Goal: Information Seeking & Learning: Learn about a topic

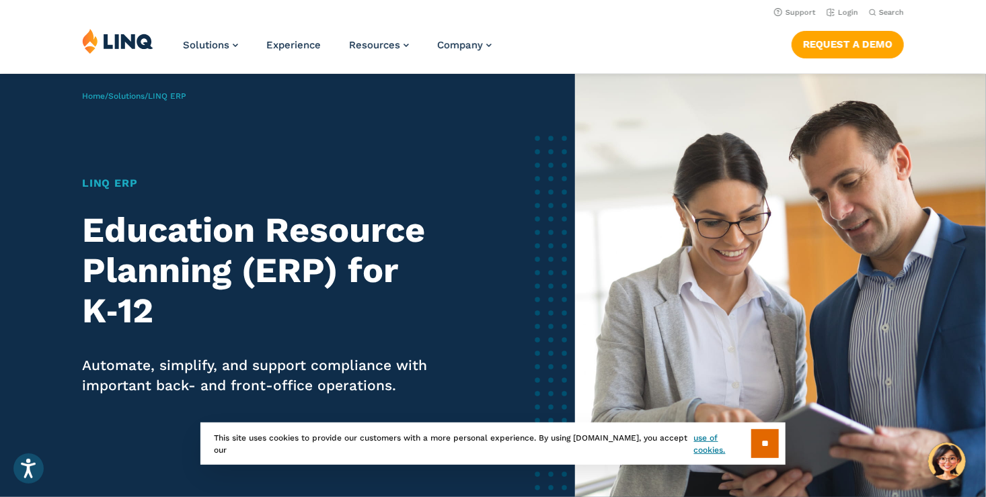
click at [737, 42] on div "Solutions Nutrition Overview NEW School Nutrition Suite School Nutrition State …" at bounding box center [493, 50] width 986 height 44
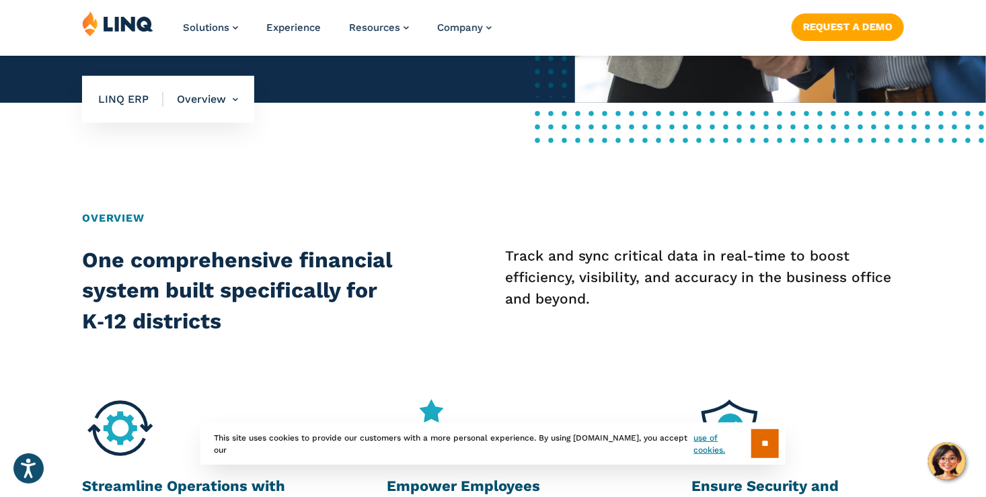
scroll to position [448, 0]
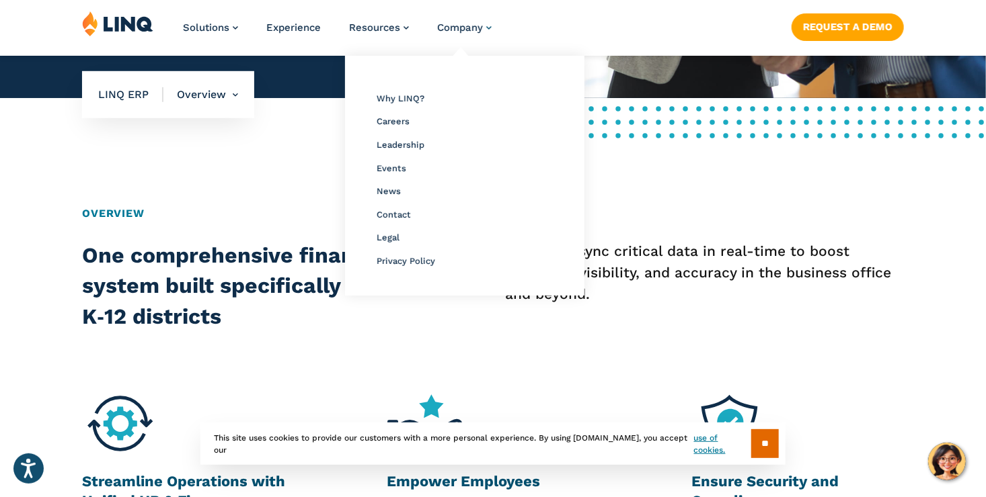
click at [489, 27] on link "Company" at bounding box center [464, 28] width 54 height 12
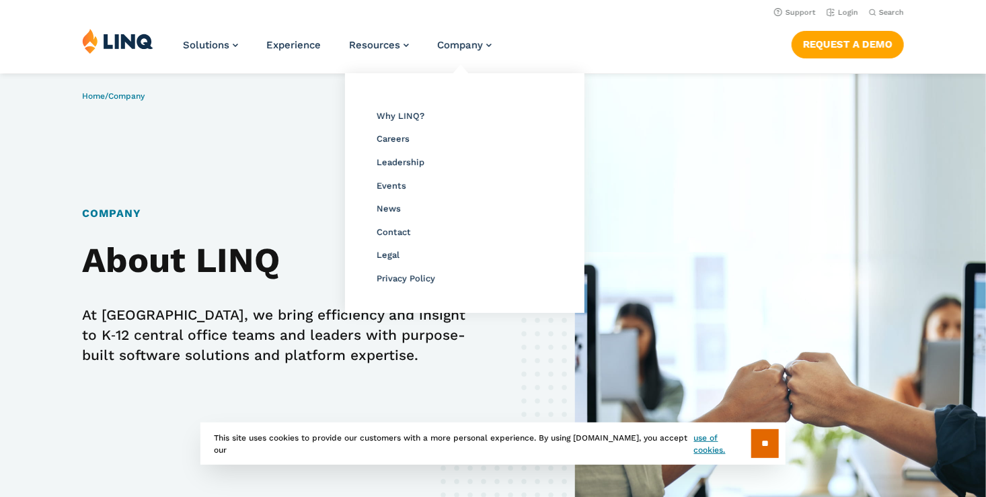
click at [489, 73] on ul "Overview Why LINQ? Careers Leadership Events News Contact Legal Privacy Policy" at bounding box center [464, 193] width 239 height 240
click at [417, 116] on span "Why LINQ?" at bounding box center [400, 116] width 48 height 10
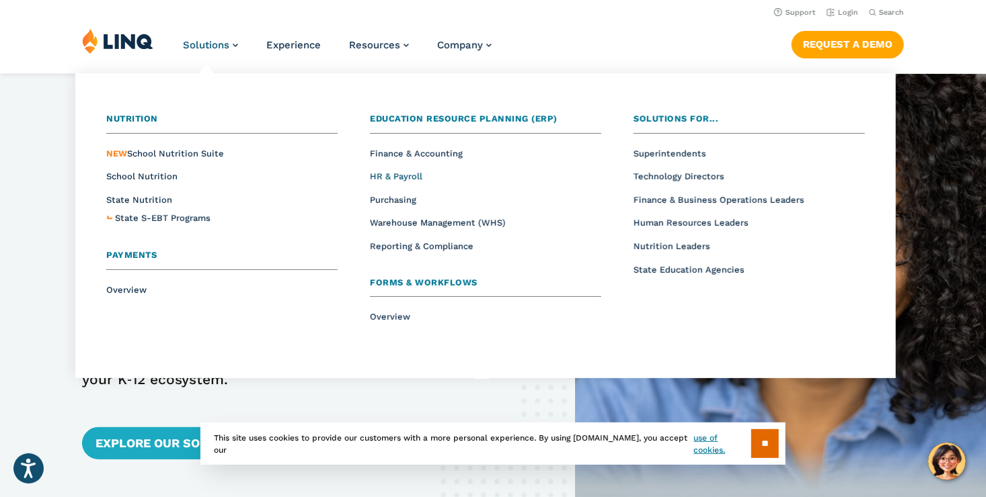
click at [396, 180] on span "HR & Payroll" at bounding box center [396, 176] width 52 height 10
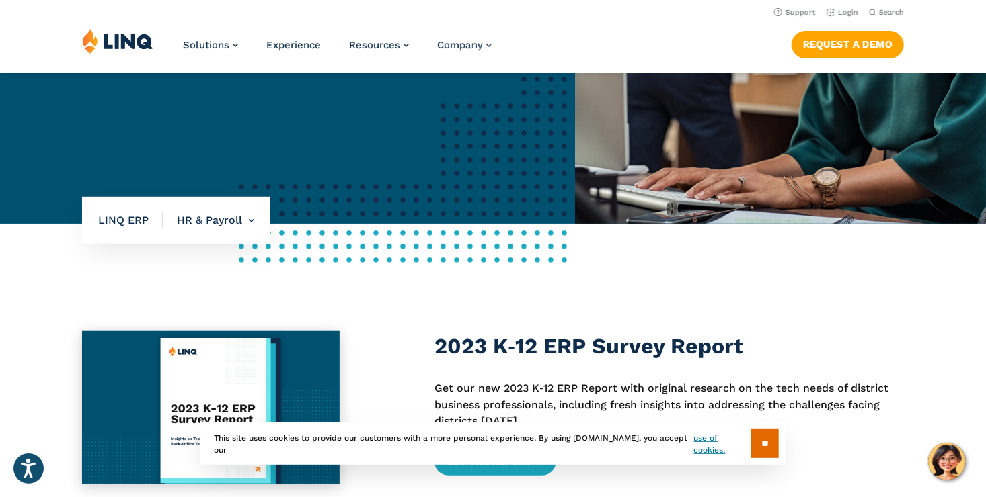
scroll to position [317, 0]
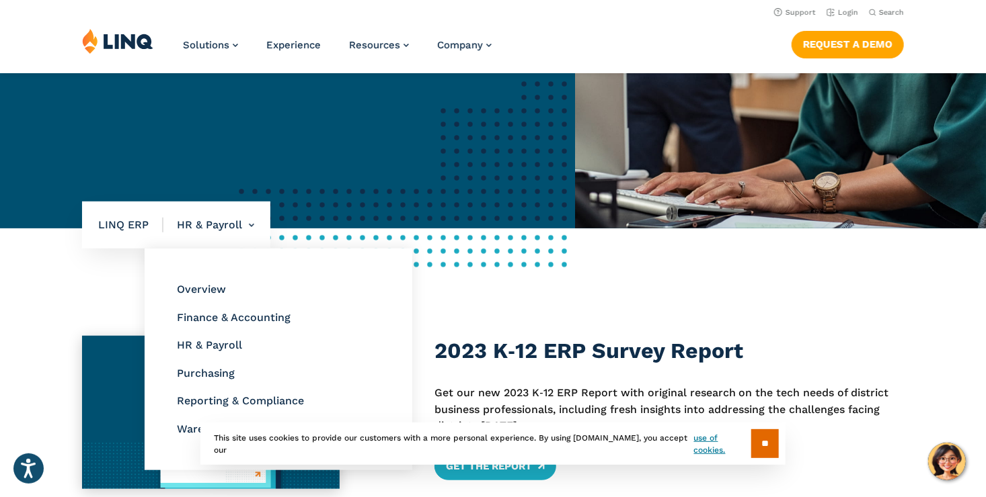
click at [231, 229] on li "HR & Payroll Overview Finance & Accounting HR & Payroll Purchasing Reporting & …" at bounding box center [208, 225] width 91 height 47
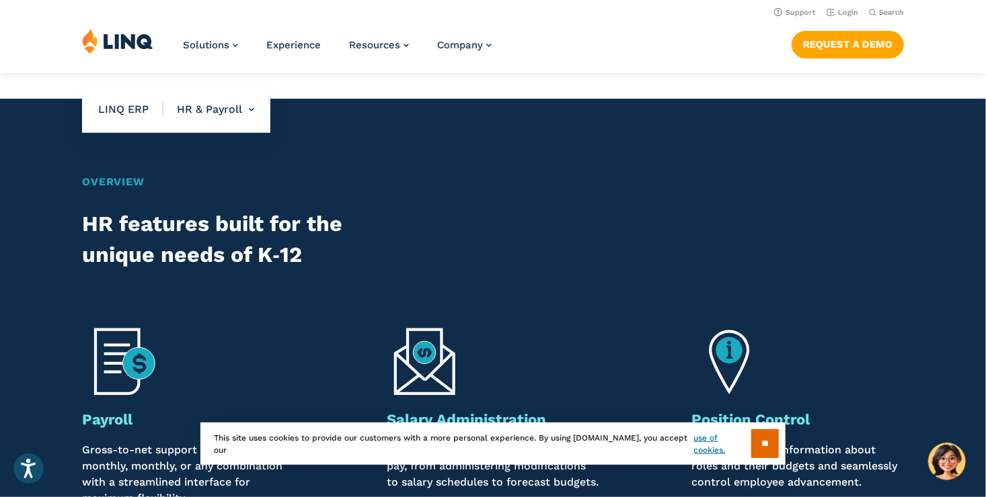
scroll to position [0, 0]
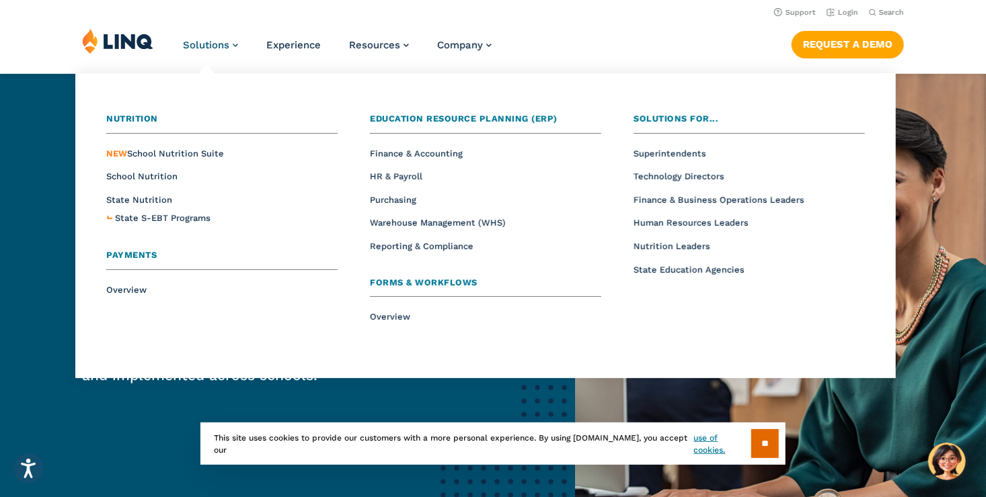
click at [234, 44] on link "Solutions" at bounding box center [210, 45] width 55 height 12
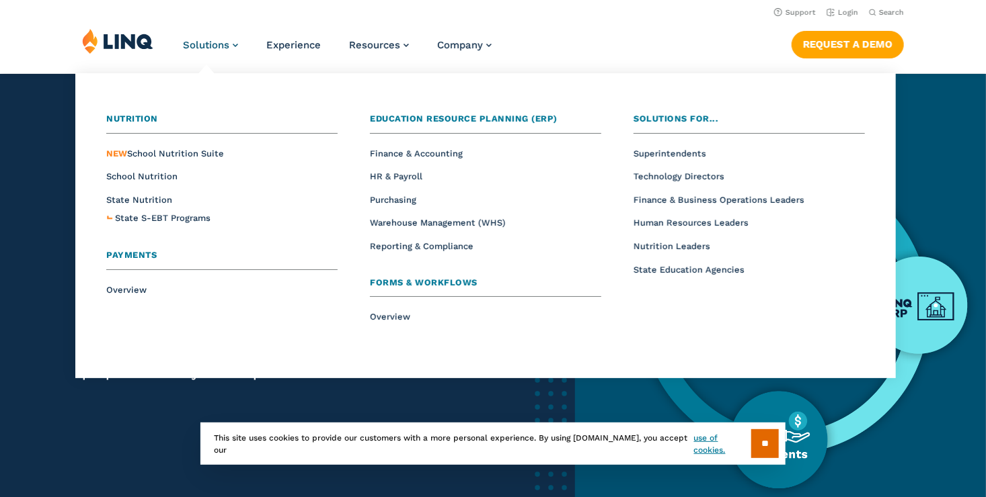
click at [235, 47] on link "Solutions" at bounding box center [210, 45] width 55 height 12
click at [237, 48] on link "Solutions" at bounding box center [210, 45] width 55 height 12
click at [235, 46] on link "Solutions" at bounding box center [210, 45] width 55 height 12
click at [463, 156] on span "Finance & Accounting" at bounding box center [416, 154] width 93 height 10
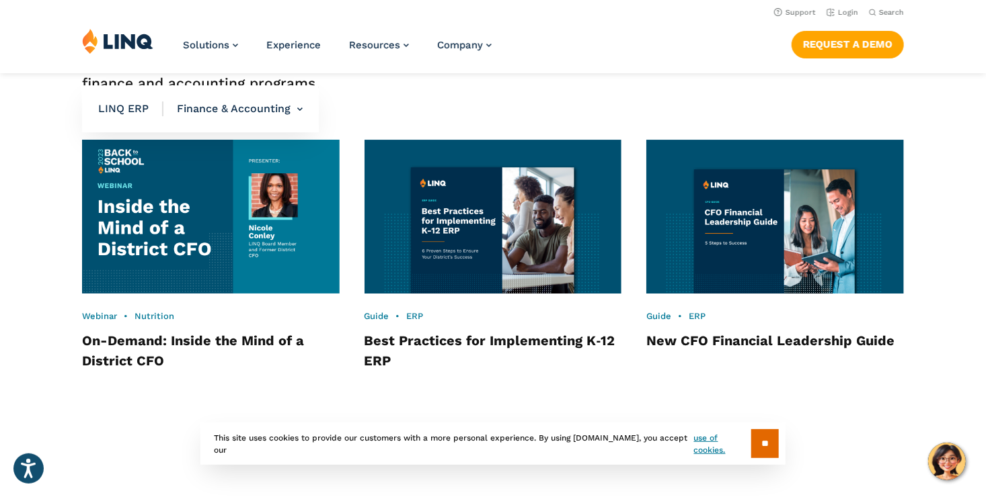
scroll to position [2087, 0]
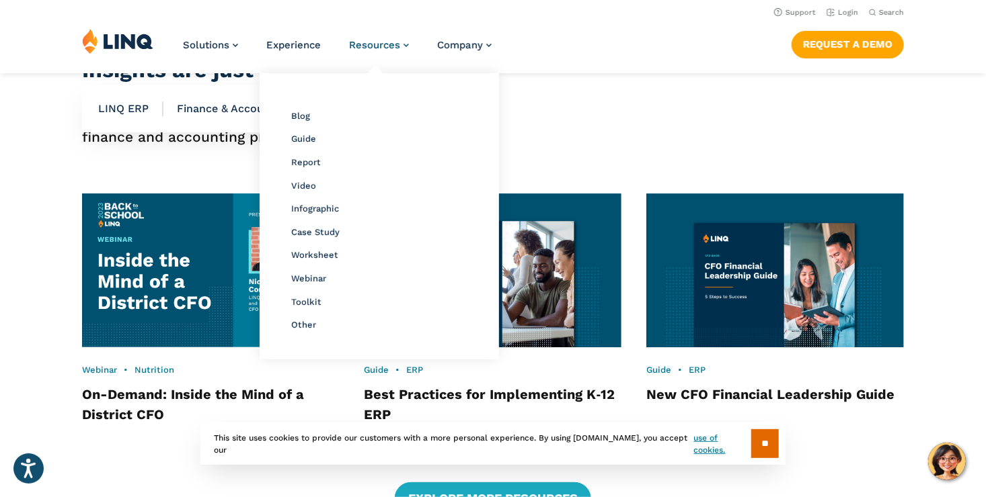
click at [378, 48] on span "Resources" at bounding box center [374, 45] width 51 height 12
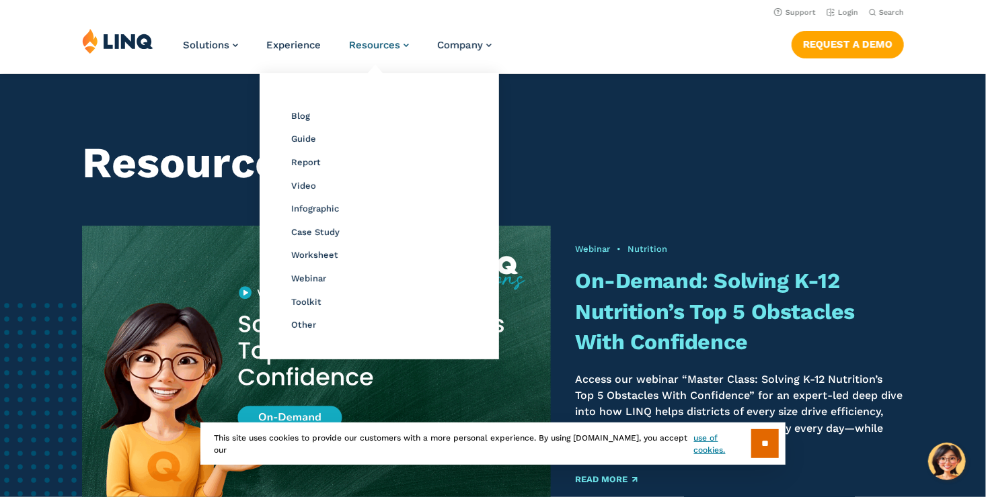
click at [405, 40] on link "Resources" at bounding box center [379, 45] width 60 height 12
click at [620, 154] on h1 "Resource Library" at bounding box center [493, 163] width 822 height 50
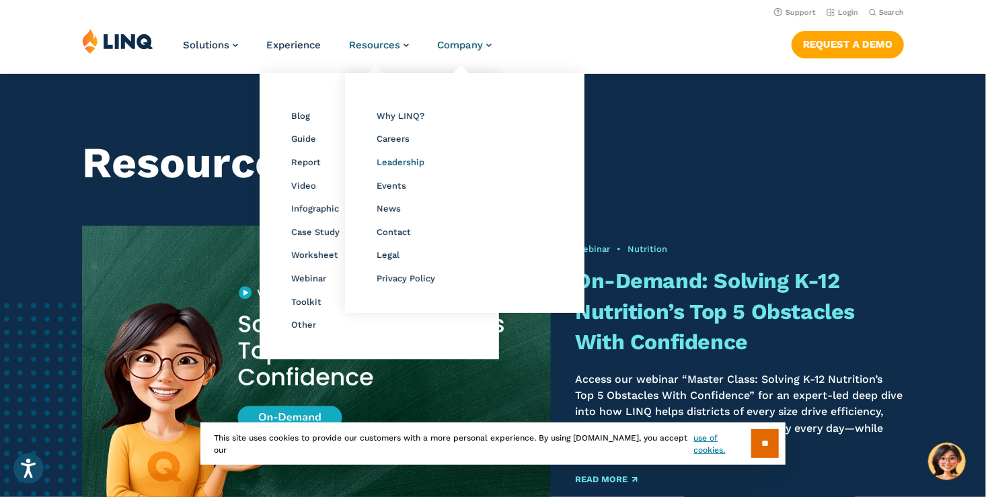
click at [411, 161] on span "Leadership" at bounding box center [400, 162] width 48 height 10
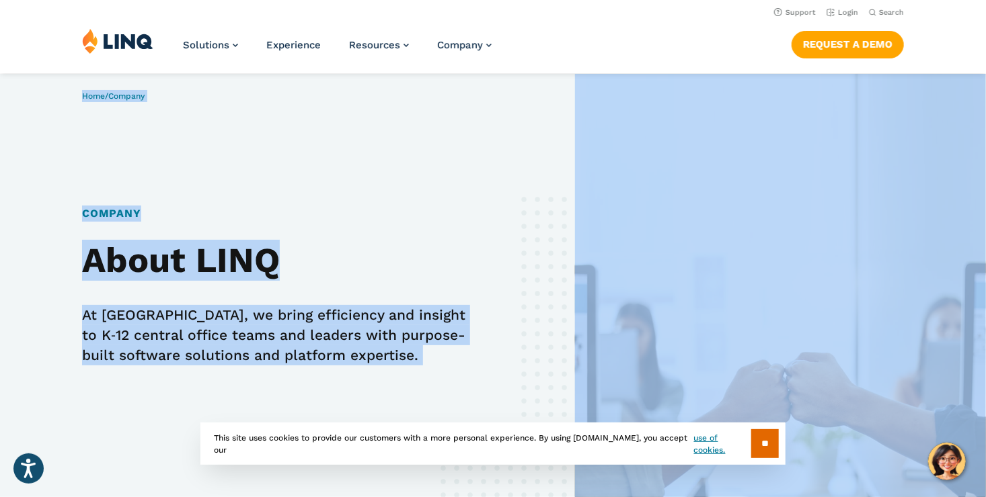
drag, startPoint x: 981, startPoint y: 126, endPoint x: 947, endPoint y: 30, distance: 102.1
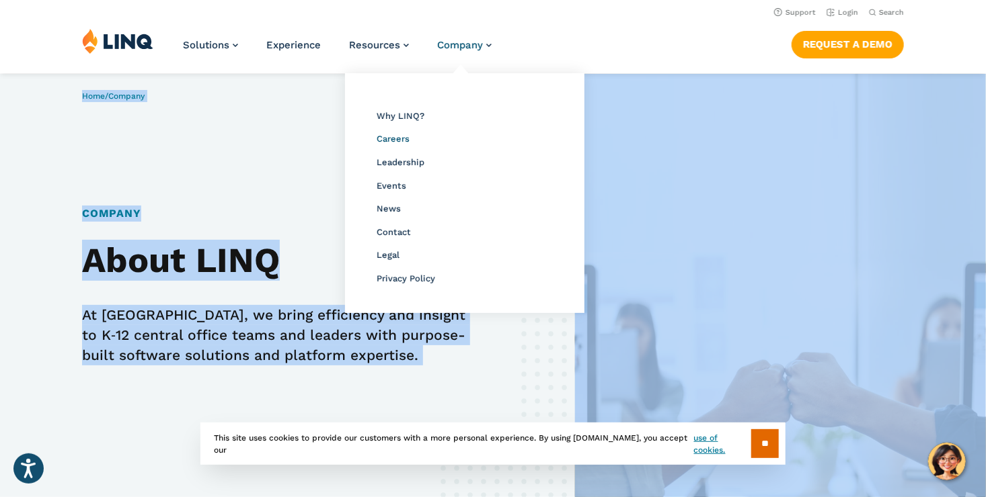
click at [401, 143] on span "Careers" at bounding box center [392, 139] width 33 height 10
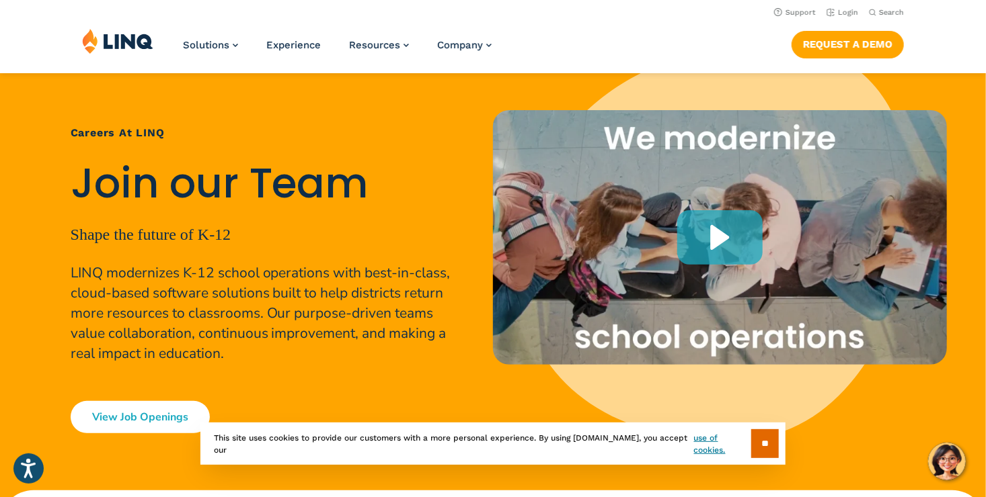
scroll to position [75, 0]
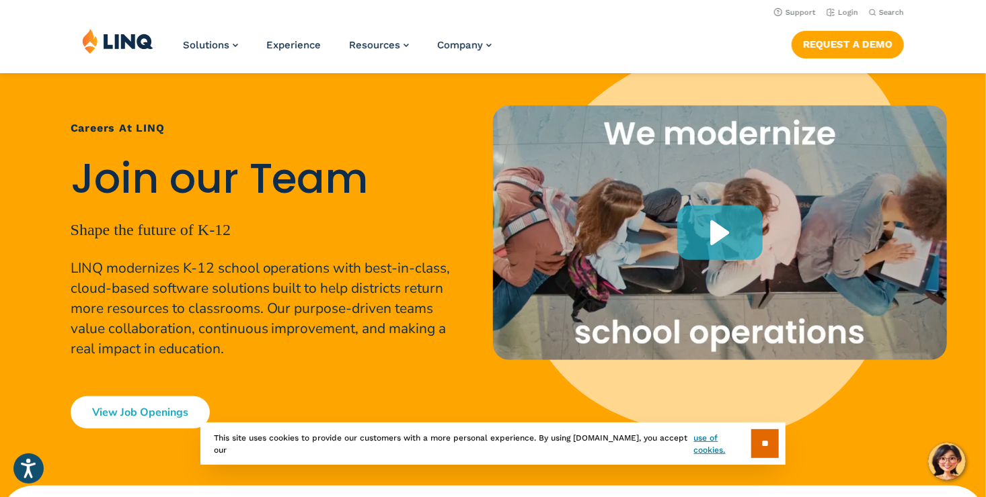
click at [156, 412] on link "View Job Openings" at bounding box center [140, 413] width 139 height 32
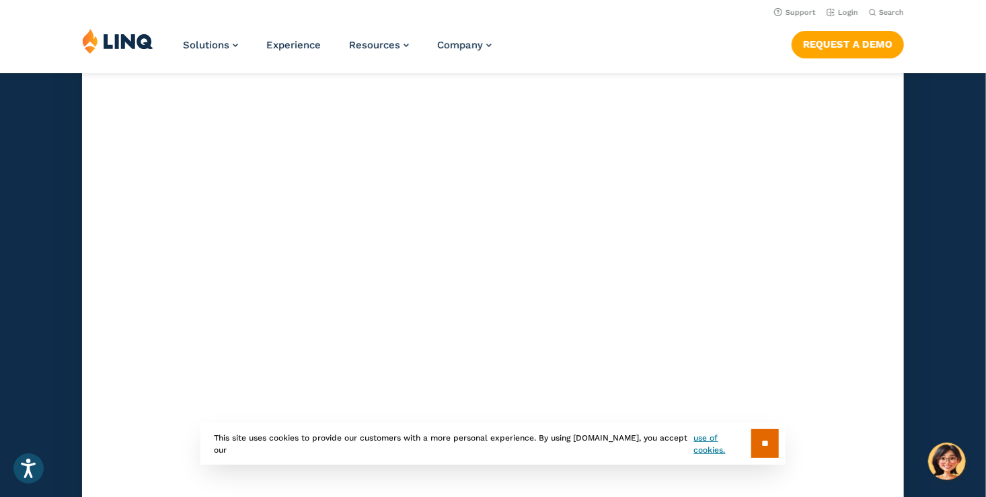
scroll to position [3891, 0]
